Goal: Information Seeking & Learning: Learn about a topic

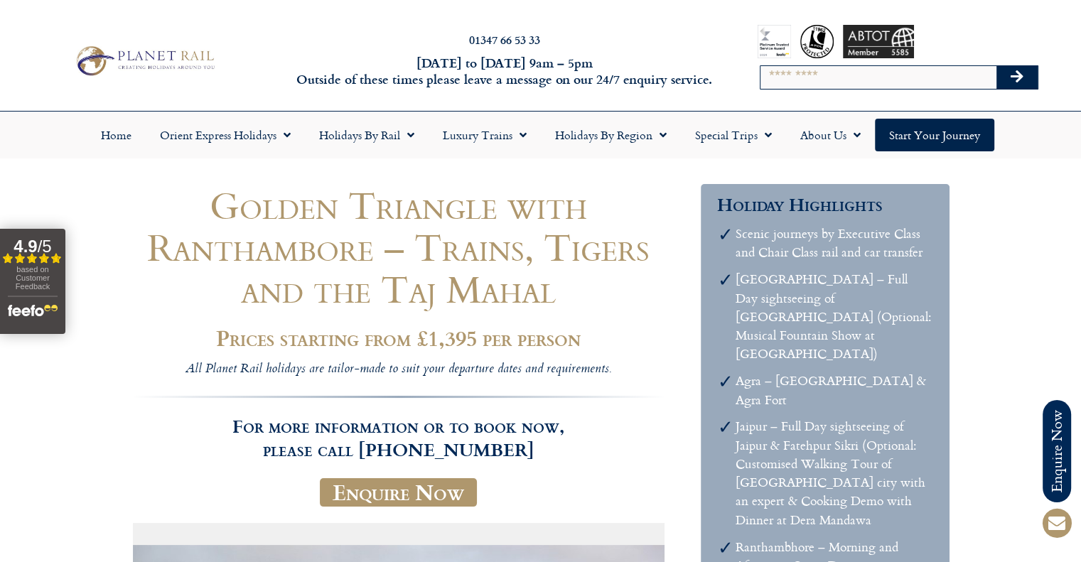
click at [830, 82] on input "Search" at bounding box center [879, 77] width 236 height 23
type input "**********"
click at [997, 66] on button "Search" at bounding box center [1017, 77] width 41 height 23
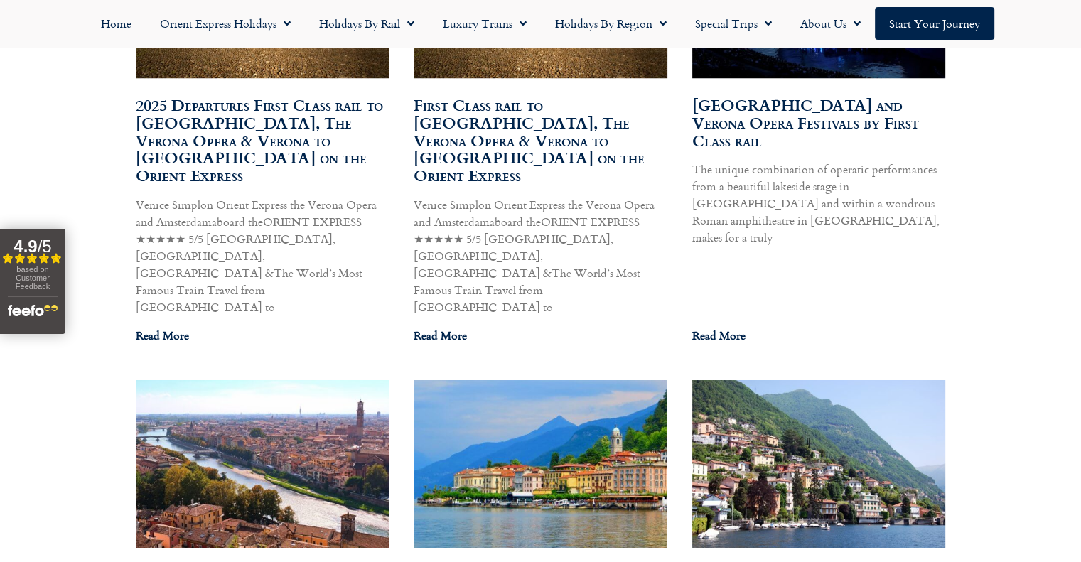
scroll to position [1056, 0]
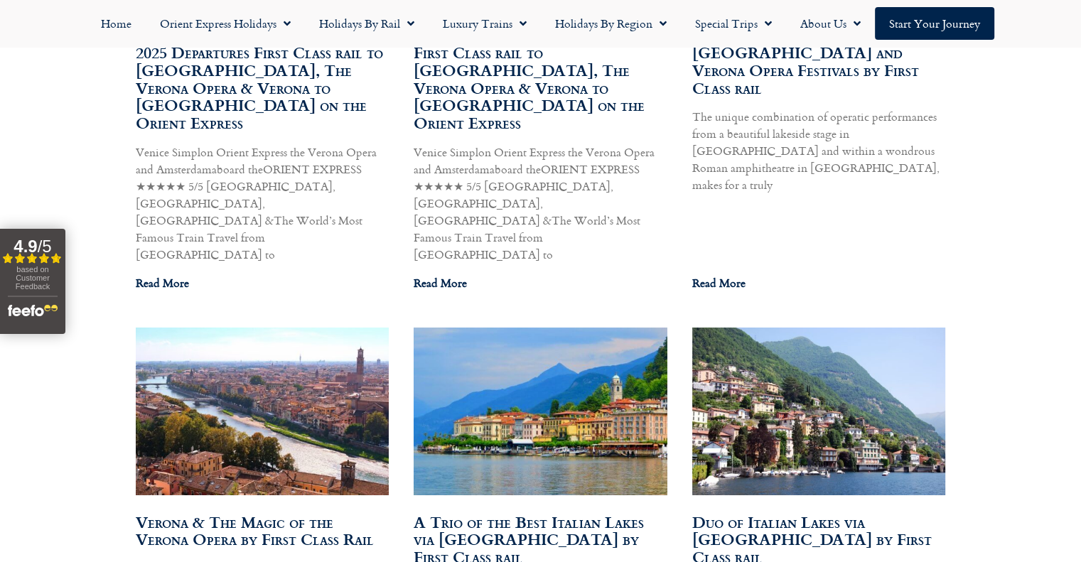
click at [216, 346] on img at bounding box center [262, 411] width 300 height 169
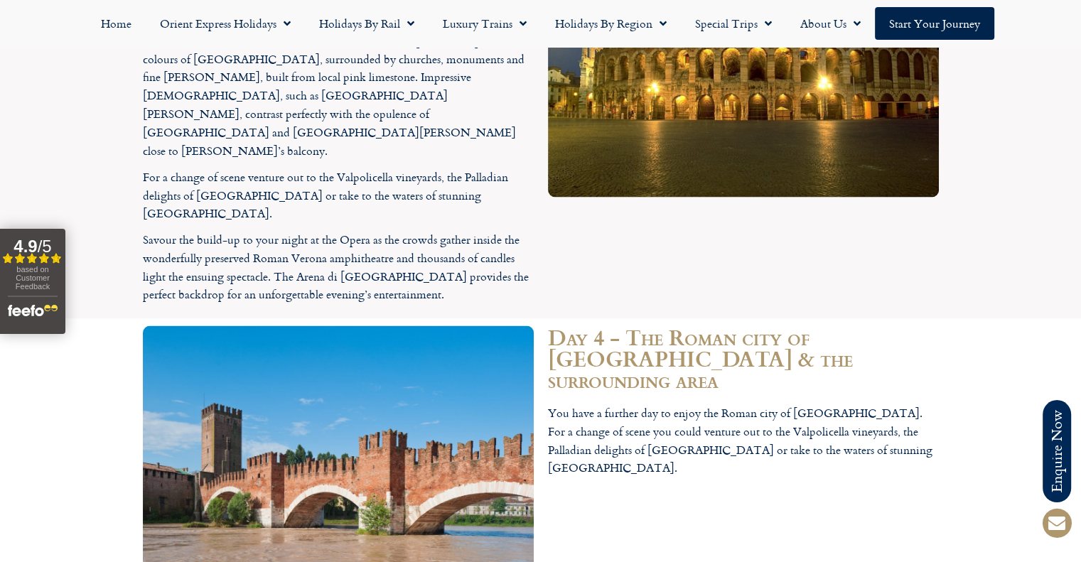
scroll to position [2586, 0]
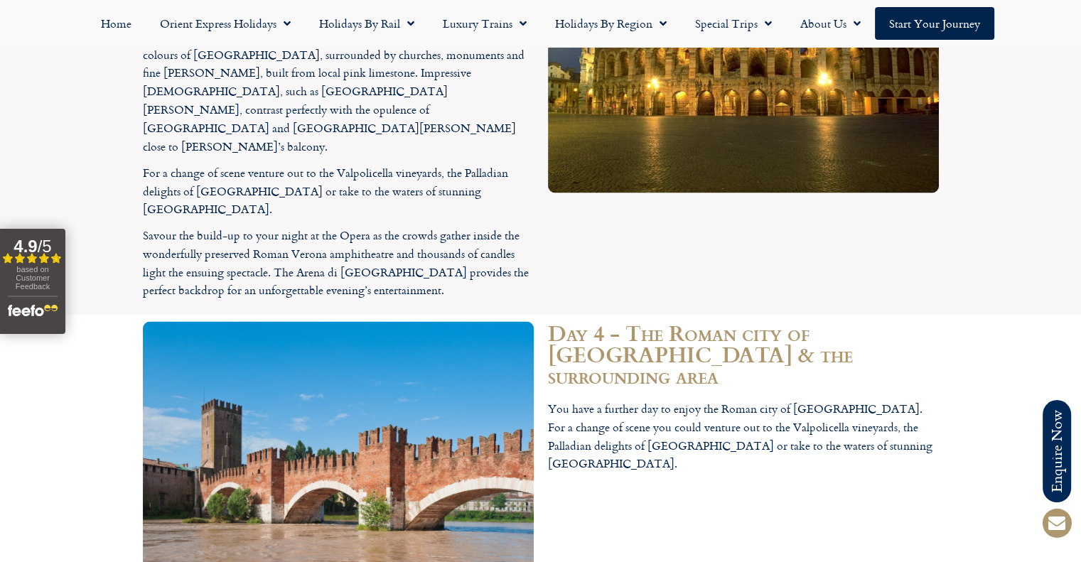
drag, startPoint x: 1091, startPoint y: 31, endPoint x: 1091, endPoint y: 329, distance: 298.6
